Goal: Transaction & Acquisition: Download file/media

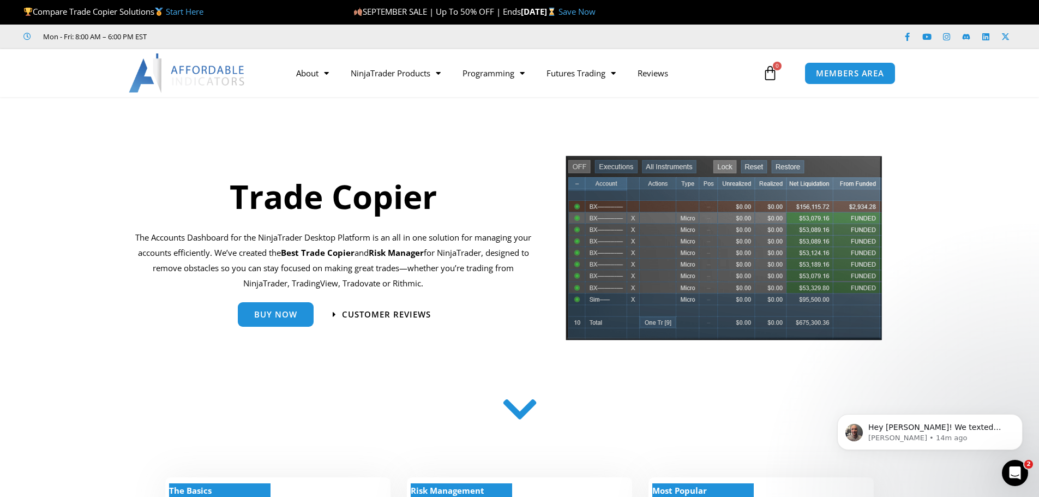
drag, startPoint x: 62, startPoint y: 240, endPoint x: 69, endPoint y: 236, distance: 8.3
click at [62, 240] on section "Trade Copier The Accounts Dashboard for the NinjaTrader Desktop Platform is an …" at bounding box center [519, 252] width 1039 height 206
click at [844, 70] on span "MEMBERS AREA" at bounding box center [849, 73] width 75 height 9
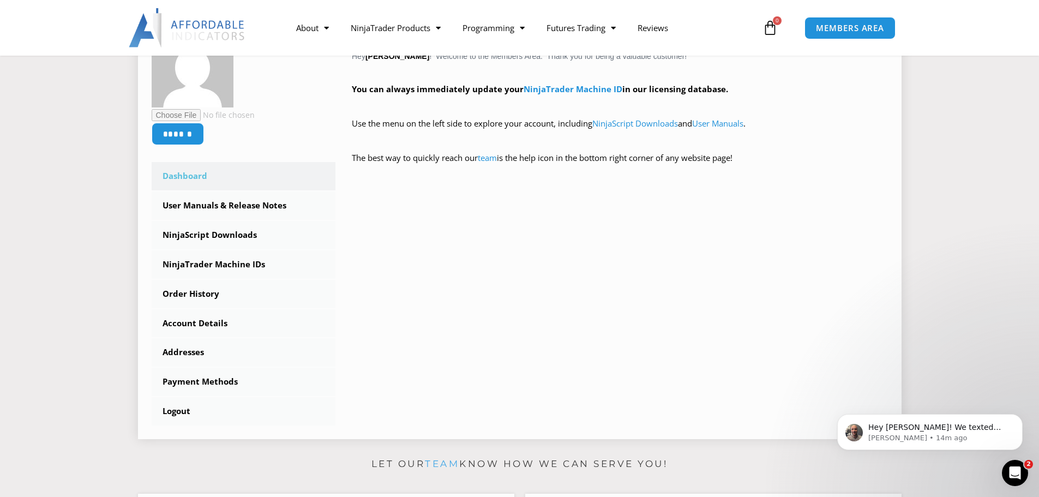
scroll to position [218, 0]
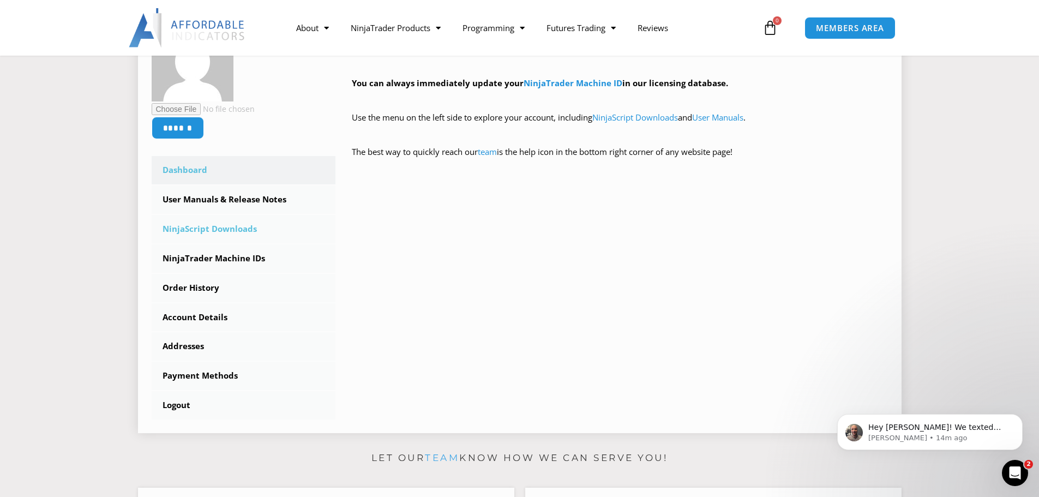
click at [182, 227] on link "NinjaScript Downloads" at bounding box center [244, 229] width 184 height 28
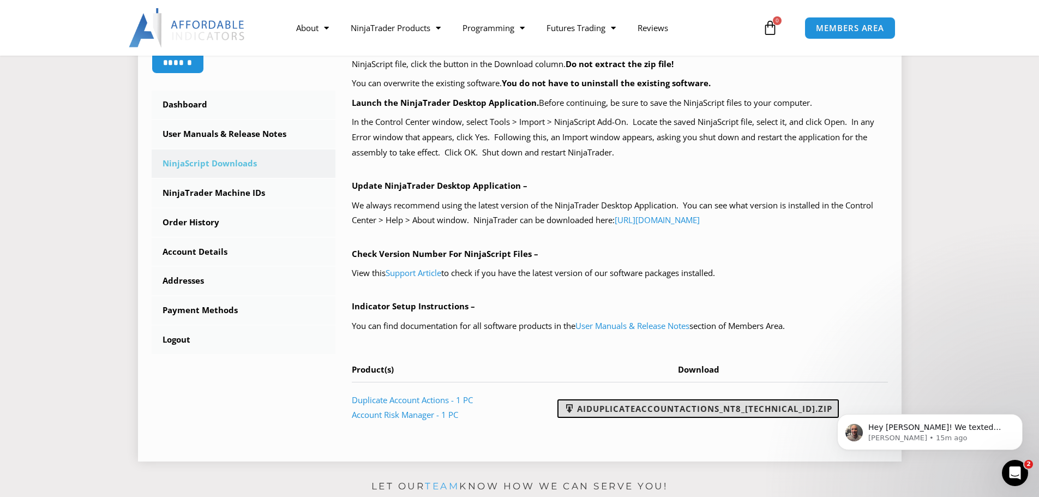
click at [721, 409] on link "AIDuplicateAccountActions_NT8_25.9.10.1.zip" at bounding box center [697, 408] width 281 height 19
click at [971, 238] on section "****** Dashboard Subscriptions User Manuals & Release Notes NinjaScript Downloa…" at bounding box center [519, 189] width 984 height 562
